Goal: Task Accomplishment & Management: Manage account settings

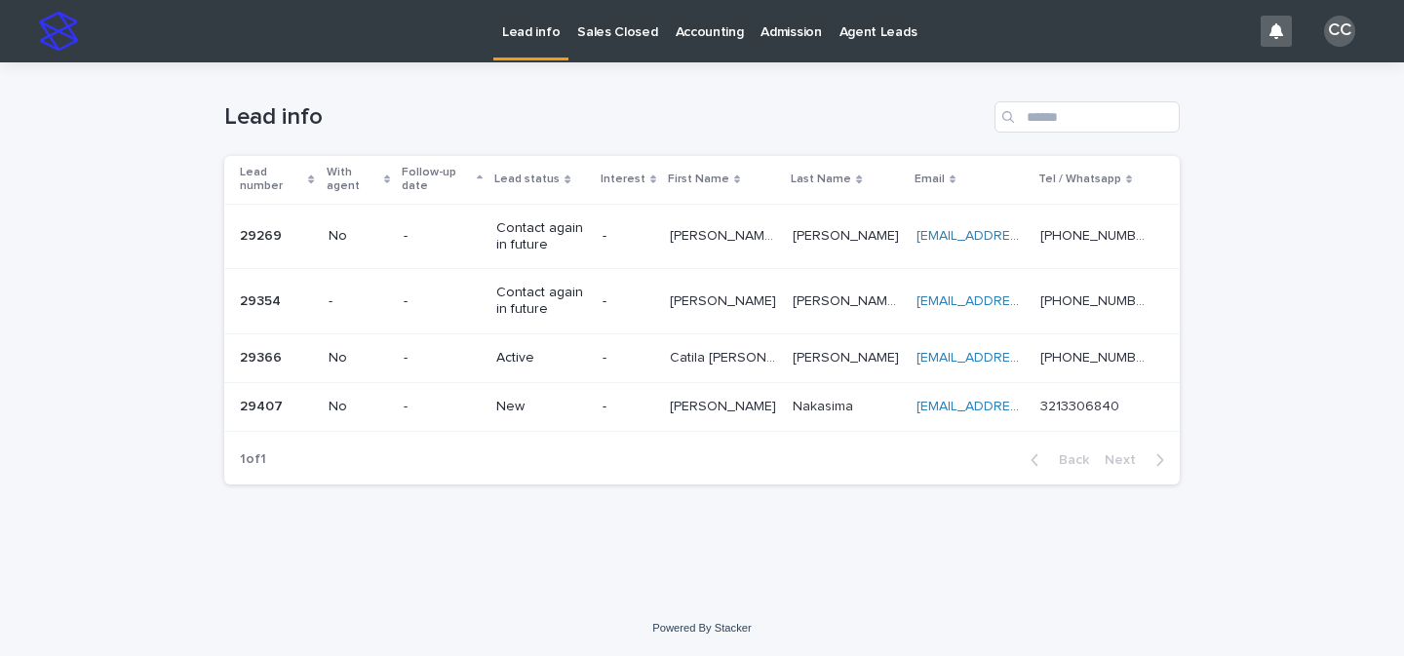
click at [570, 409] on p "New" at bounding box center [541, 407] width 90 height 17
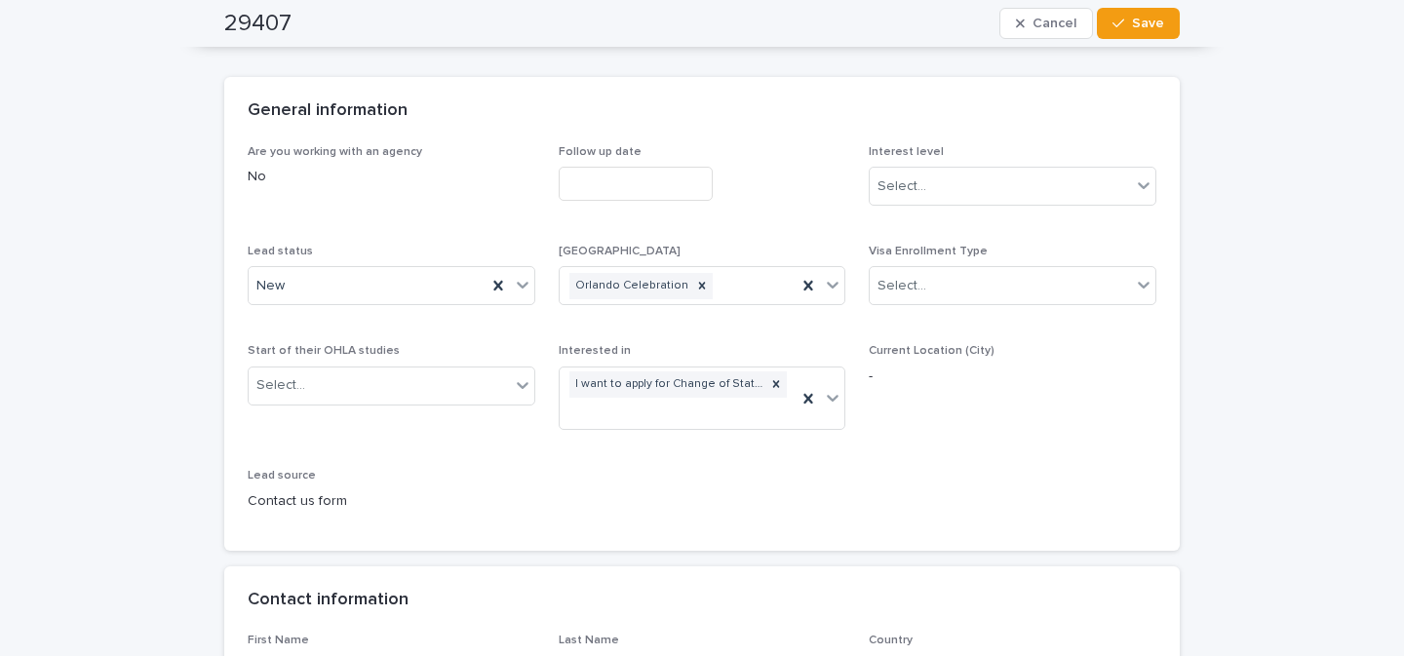
scroll to position [72, 0]
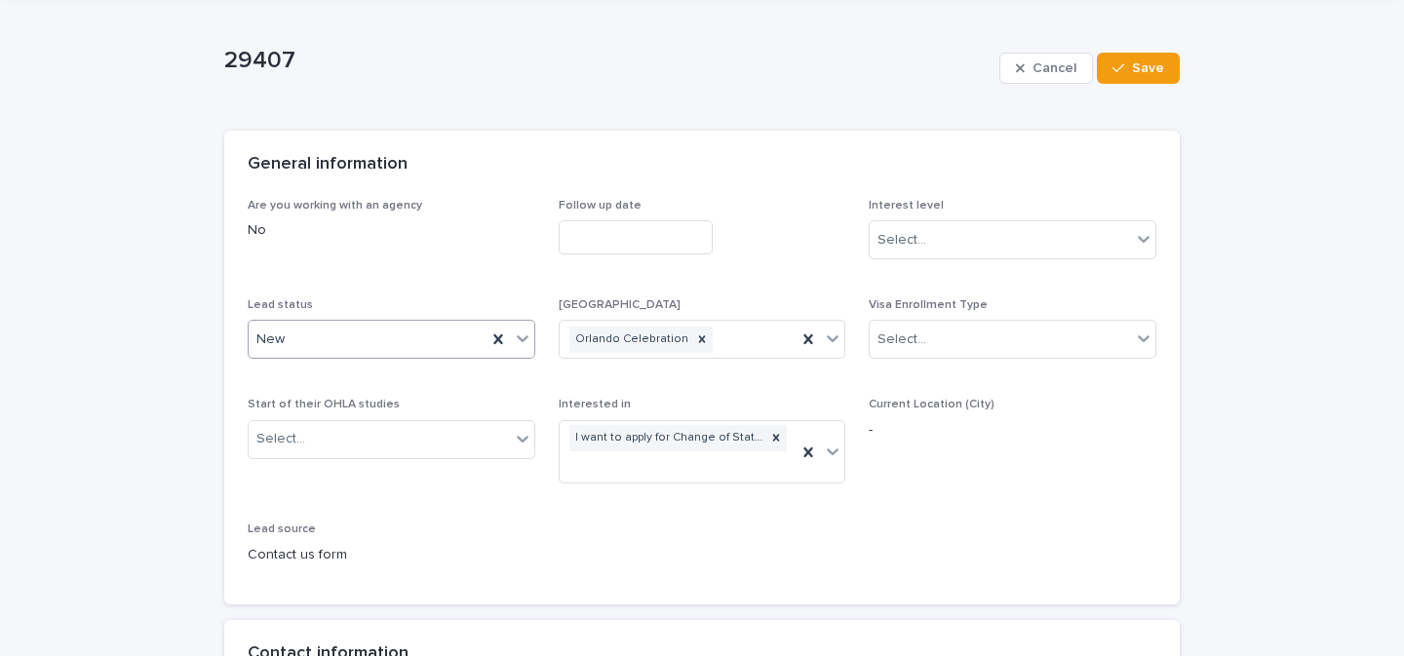
click at [513, 344] on icon at bounding box center [523, 339] width 20 height 20
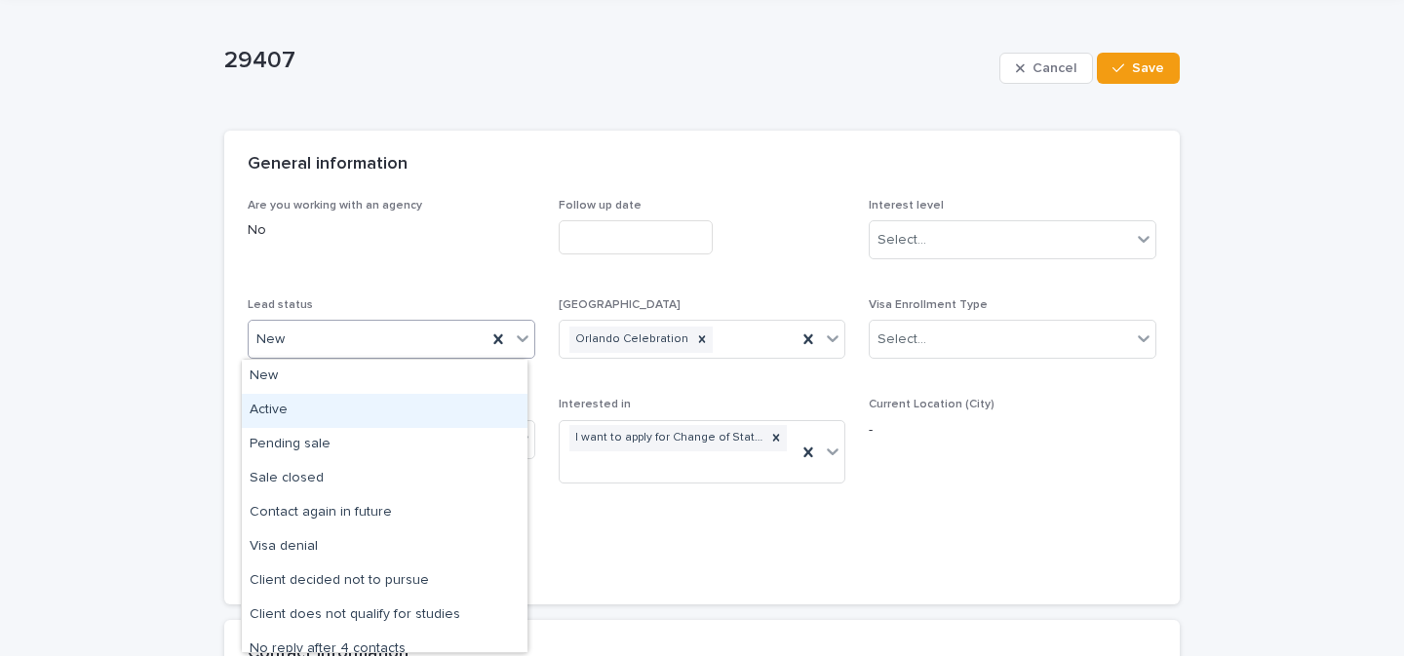
click at [355, 421] on div "Active" at bounding box center [385, 411] width 286 height 34
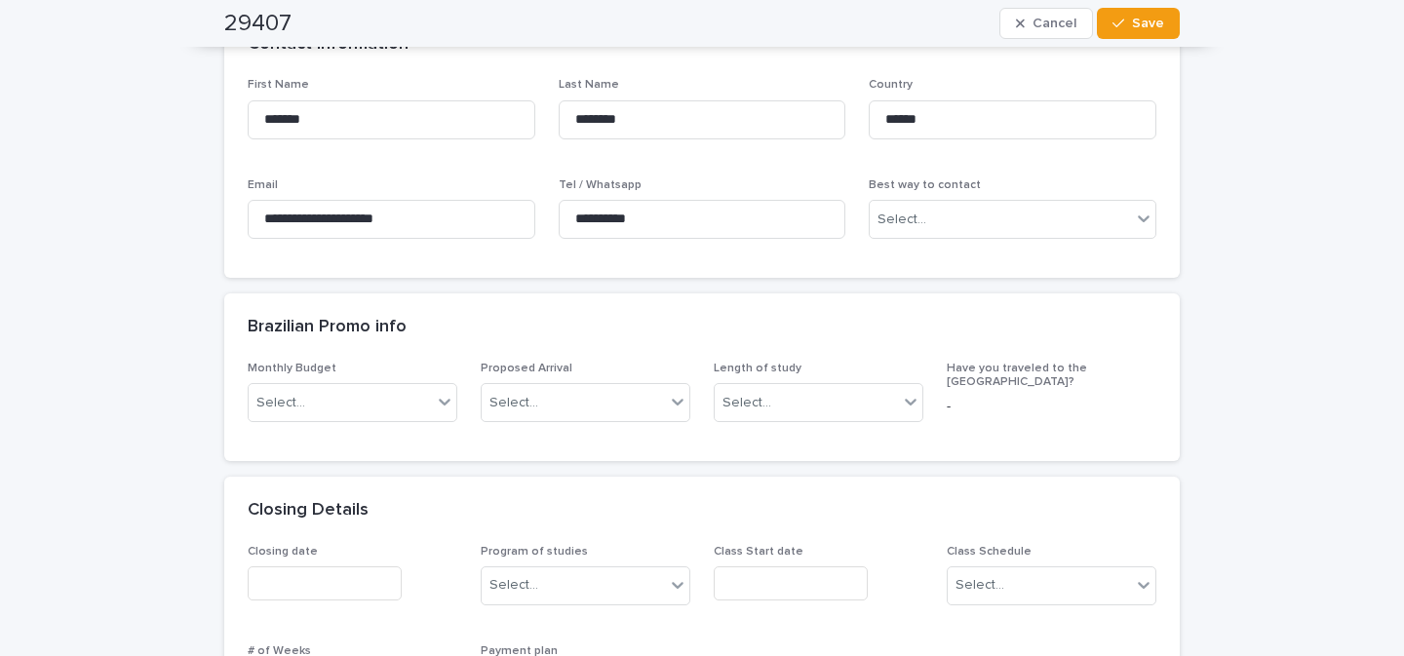
scroll to position [702, 0]
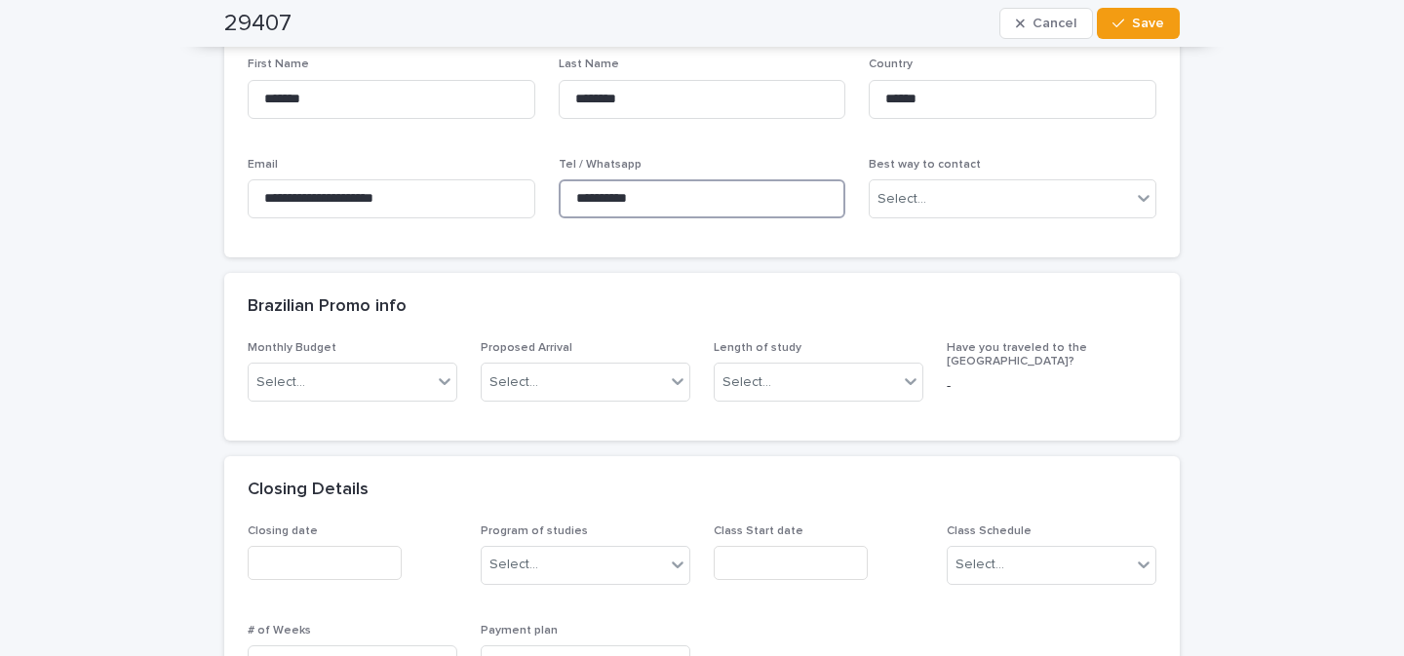
click at [660, 189] on input "**********" at bounding box center [703, 198] width 288 height 39
click at [1153, 20] on span "Save" at bounding box center [1148, 24] width 32 height 14
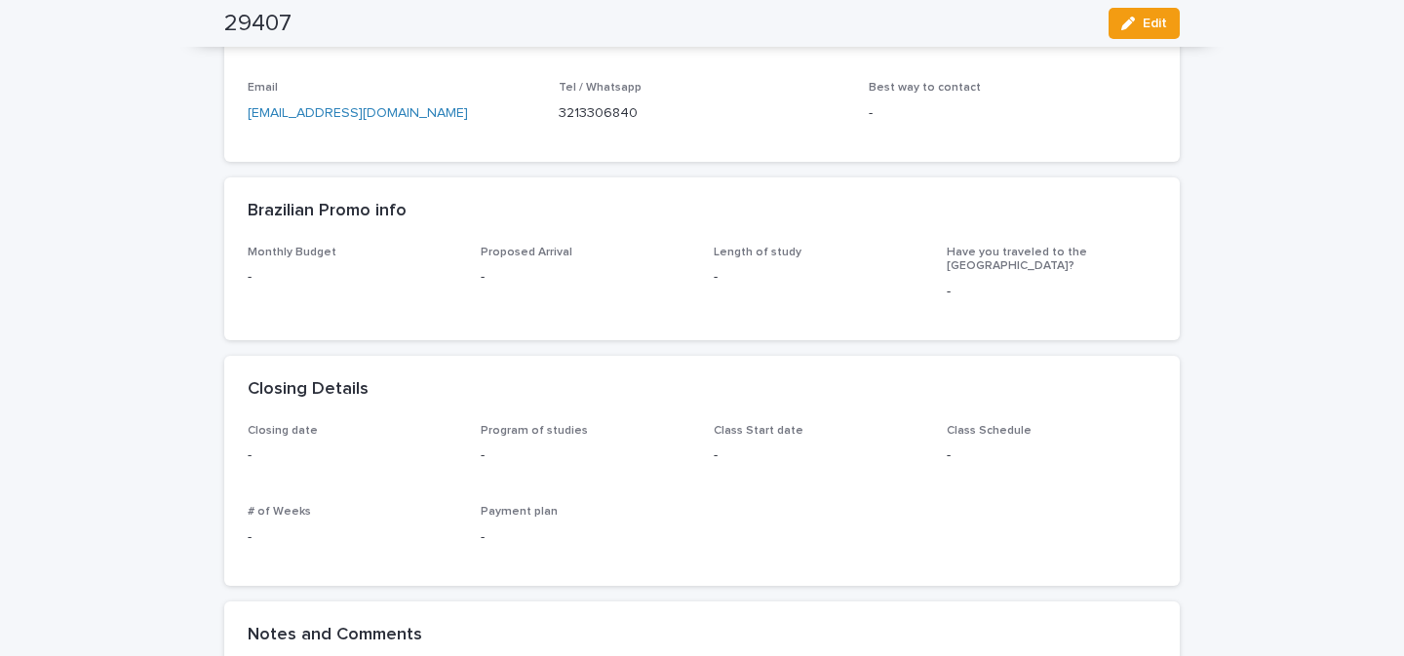
scroll to position [570, 0]
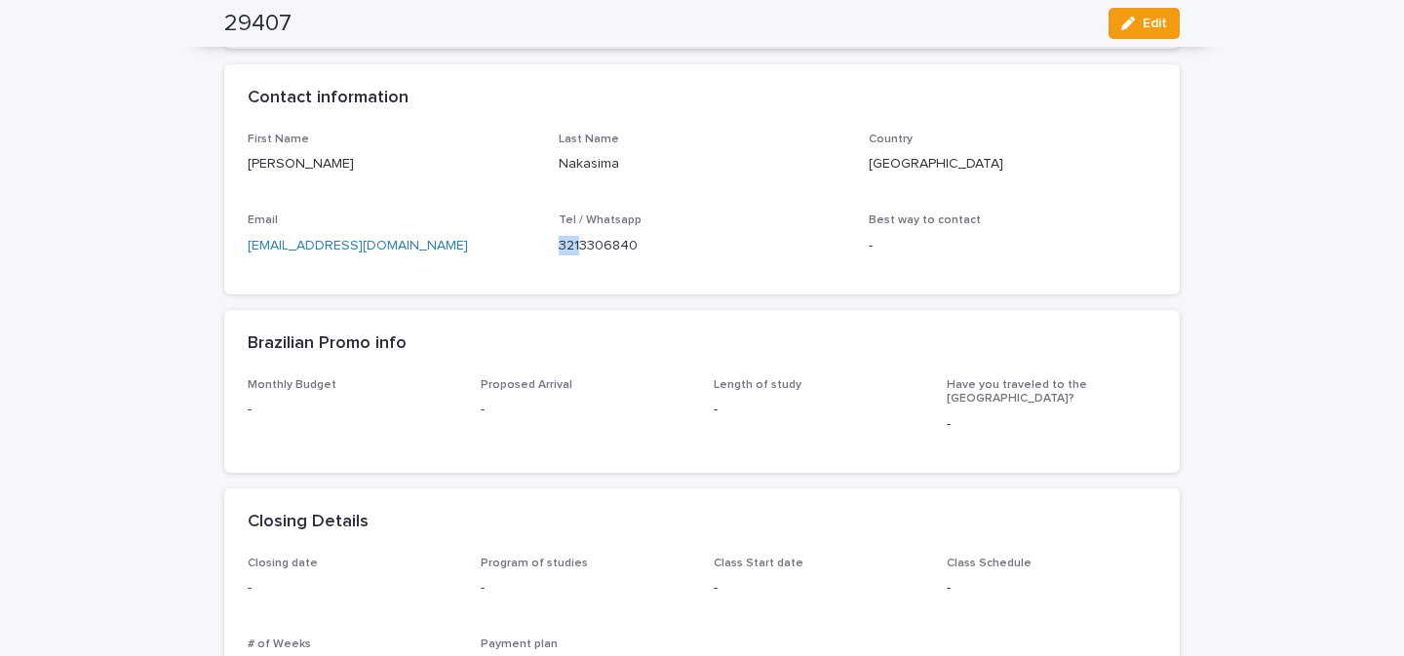
drag, startPoint x: 571, startPoint y: 250, endPoint x: 543, endPoint y: 250, distance: 27.3
click at [543, 250] on div "First Name [PERSON_NAME] Last Name Nakasima Country [GEOGRAPHIC_DATA] Email [EM…" at bounding box center [702, 202] width 909 height 138
drag, startPoint x: 276, startPoint y: 167, endPoint x: 224, endPoint y: 167, distance: 51.7
click at [224, 167] on div "First Name [PERSON_NAME] Last Name Nakasima Country [GEOGRAPHIC_DATA] Email [EM…" at bounding box center [702, 214] width 956 height 162
copy p "[PERSON_NAME]"
